Goal: Task Accomplishment & Management: Complete application form

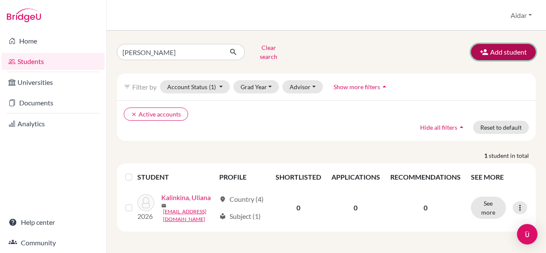
click at [507, 46] on button "Add student" at bounding box center [503, 52] width 65 height 16
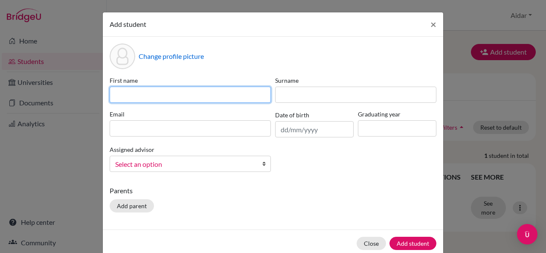
click at [143, 99] on input at bounding box center [190, 95] width 161 height 16
type input "[PERSON_NAME]"
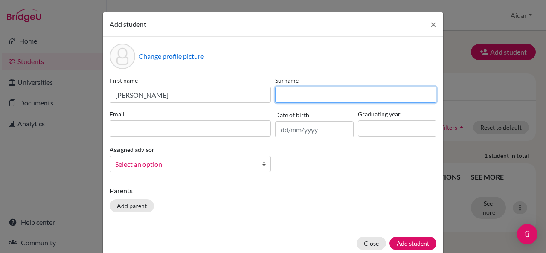
click at [304, 101] on input at bounding box center [355, 95] width 161 height 16
type input "Mushkina"
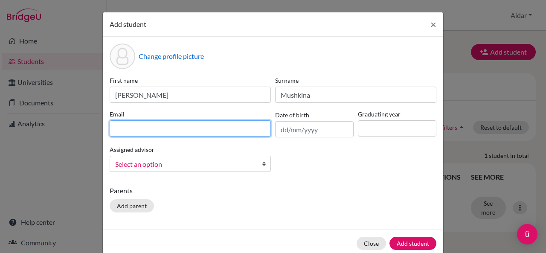
click at [151, 131] on input at bounding box center [190, 128] width 161 height 16
type input "[EMAIL_ADDRESS][PERSON_NAME][DOMAIN_NAME]"
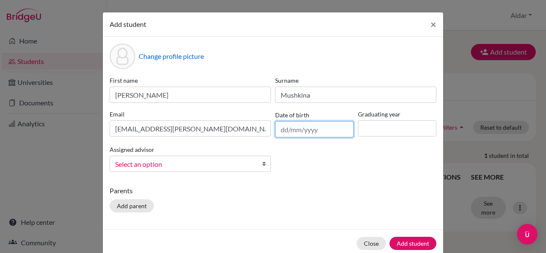
click at [284, 131] on input "text" at bounding box center [314, 129] width 78 height 16
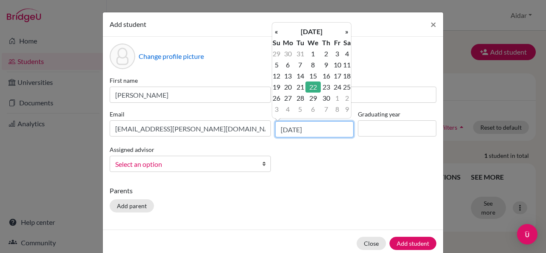
type input "[DATE]"
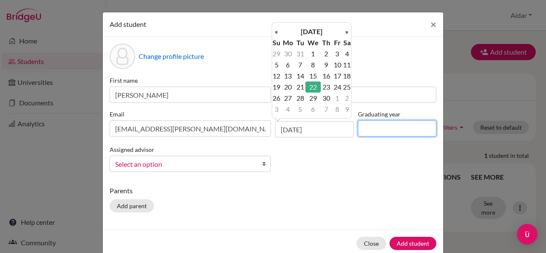
click at [377, 126] on input at bounding box center [397, 128] width 78 height 16
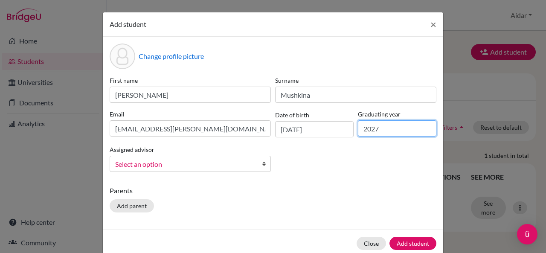
type input "2027"
click at [263, 165] on b at bounding box center [266, 163] width 9 height 15
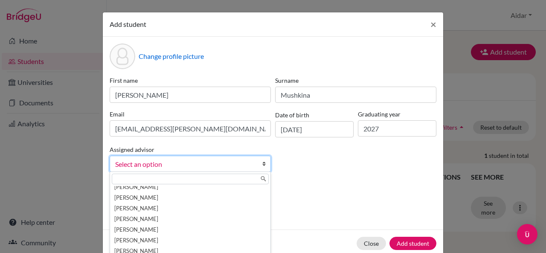
scroll to position [121, 0]
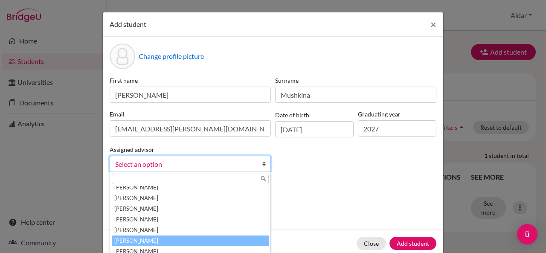
click at [146, 243] on li "[PERSON_NAME]" at bounding box center [190, 240] width 157 height 11
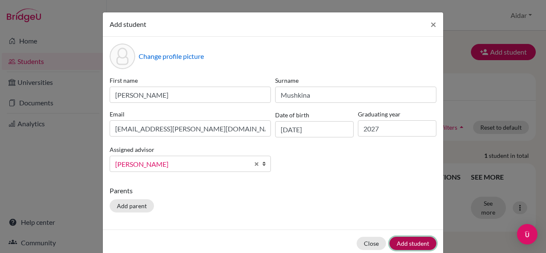
click at [406, 242] on button "Add student" at bounding box center [412, 243] width 47 height 13
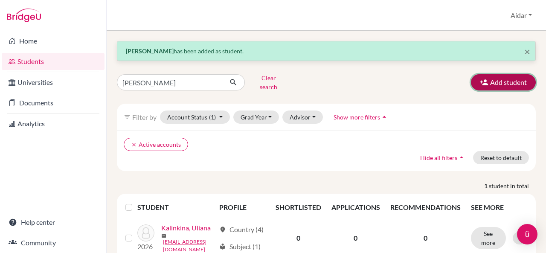
click at [500, 80] on button "Add student" at bounding box center [503, 82] width 65 height 16
